Goal: Check status: Check status

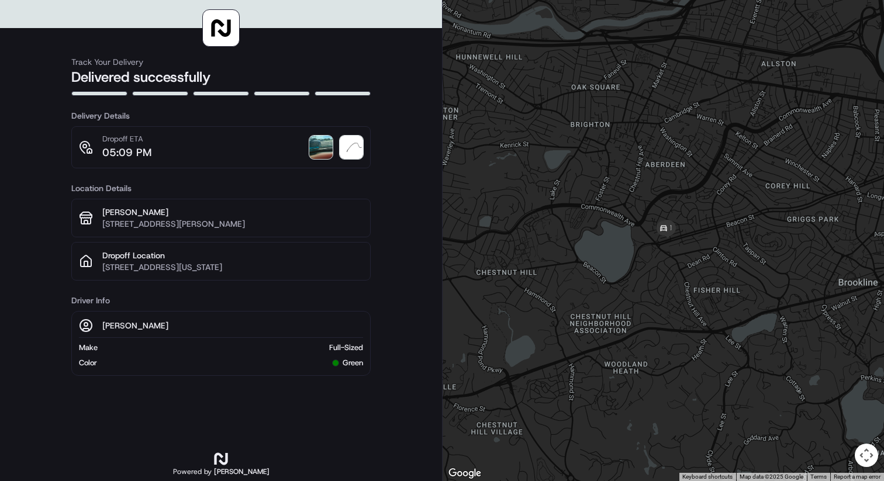
click at [326, 147] on img at bounding box center [320, 147] width 23 height 23
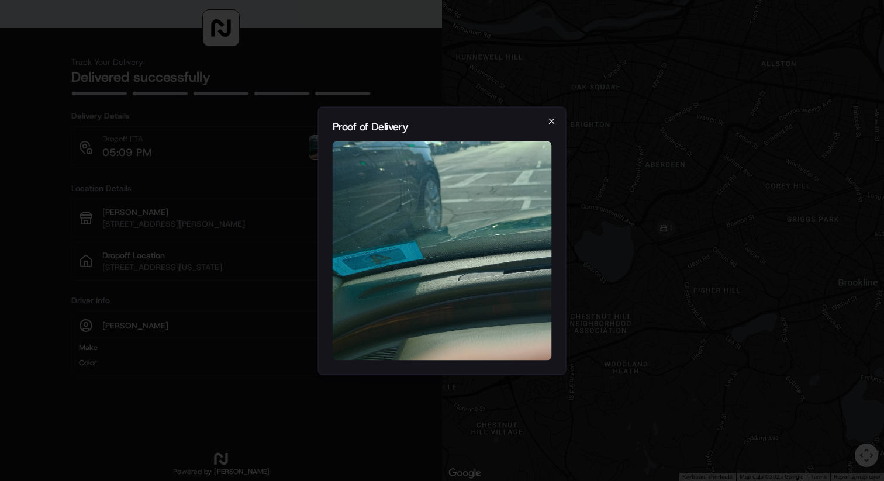
click at [548, 123] on icon "button" at bounding box center [551, 120] width 9 height 9
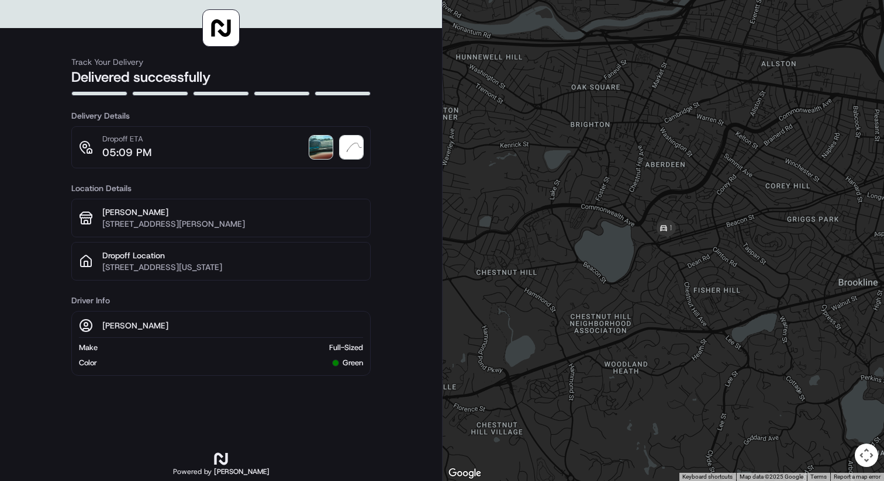
click at [374, 145] on div "Track Your Delivery Delivered successfully Delivery Details Dropoff ETA 05:09 P…" at bounding box center [221, 240] width 442 height 481
click at [343, 149] on img at bounding box center [351, 147] width 23 height 23
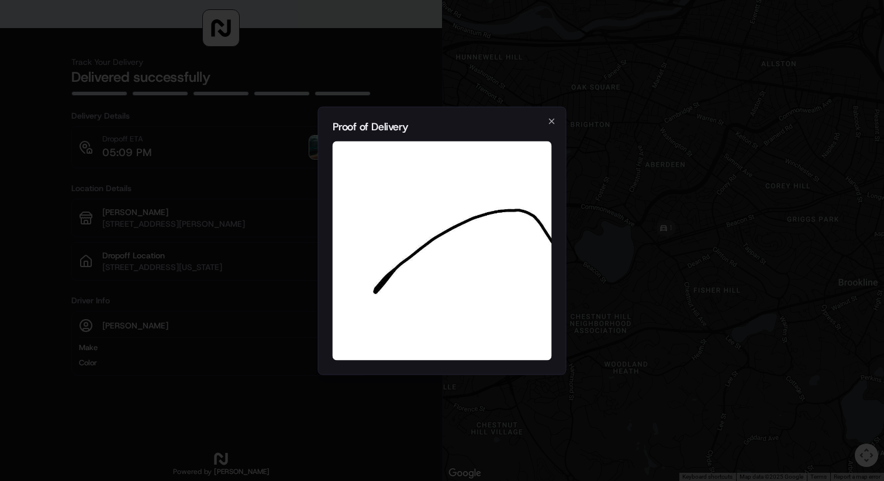
click at [559, 113] on div "Proof of Delivery Close" at bounding box center [442, 240] width 248 height 268
click at [568, 126] on div at bounding box center [442, 240] width 884 height 481
